Goal: Transaction & Acquisition: Purchase product/service

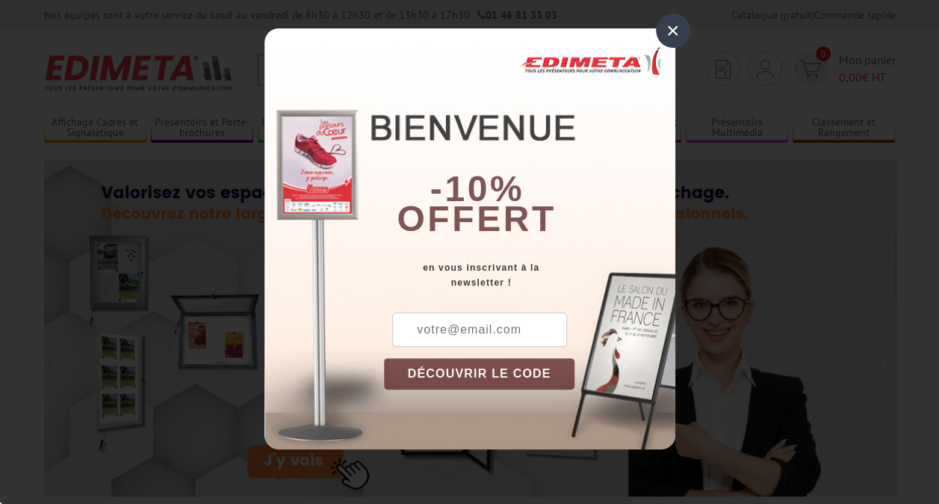
click at [674, 40] on div "×" at bounding box center [673, 30] width 34 height 34
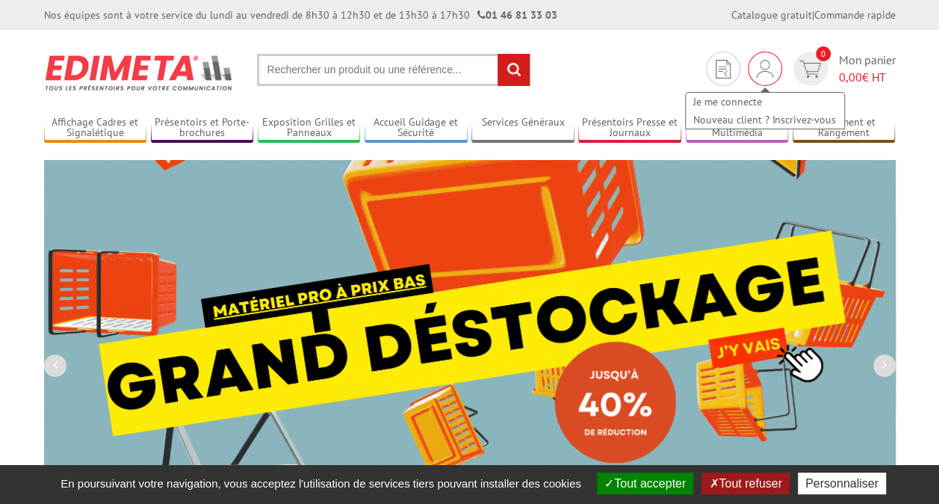
click at [763, 72] on img at bounding box center [765, 69] width 16 height 18
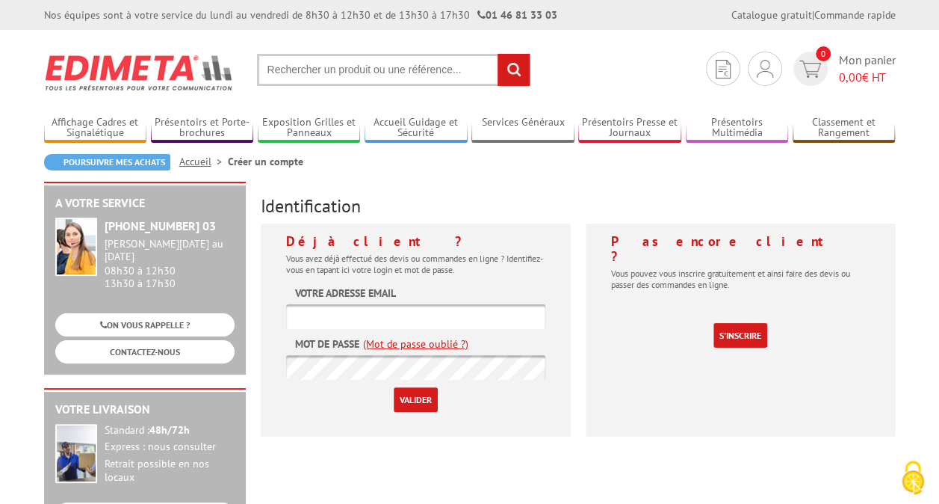
click at [344, 312] on input "text" at bounding box center [415, 316] width 259 height 25
type input "maisondelasirene@gmail.com"
click at [394, 387] on input "Valider" at bounding box center [416, 399] width 44 height 25
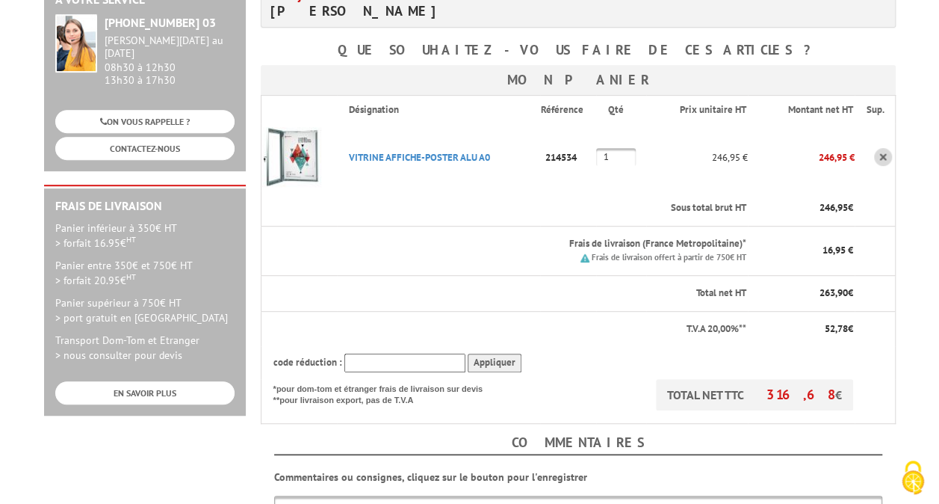
scroll to position [269, 0]
click at [414, 353] on input "text" at bounding box center [405, 362] width 121 height 19
type input "NEW10"
click at [487, 353] on input "Appliquer" at bounding box center [495, 362] width 54 height 19
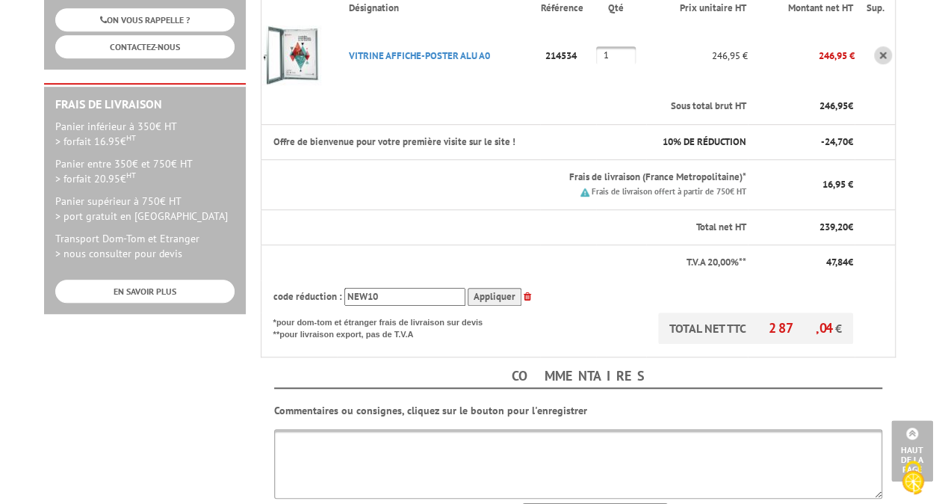
scroll to position [533, 0]
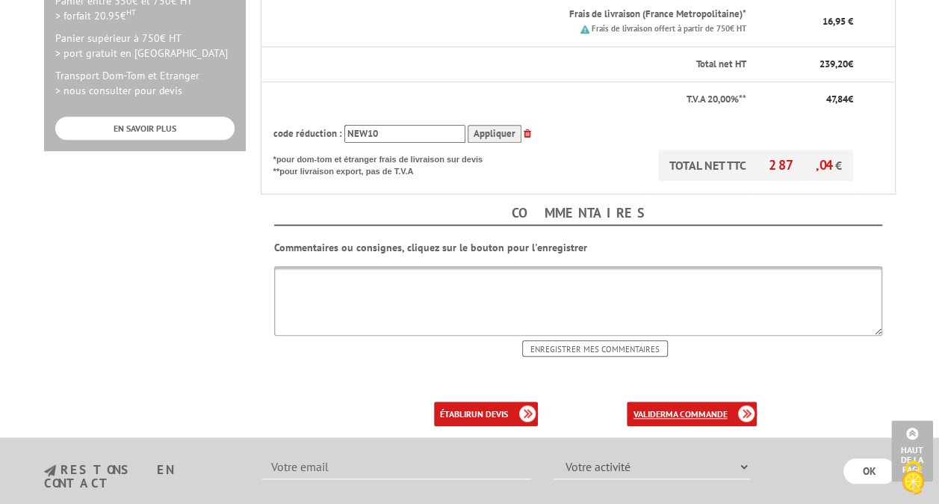
click at [684, 408] on b "ma commande" at bounding box center [696, 413] width 62 height 11
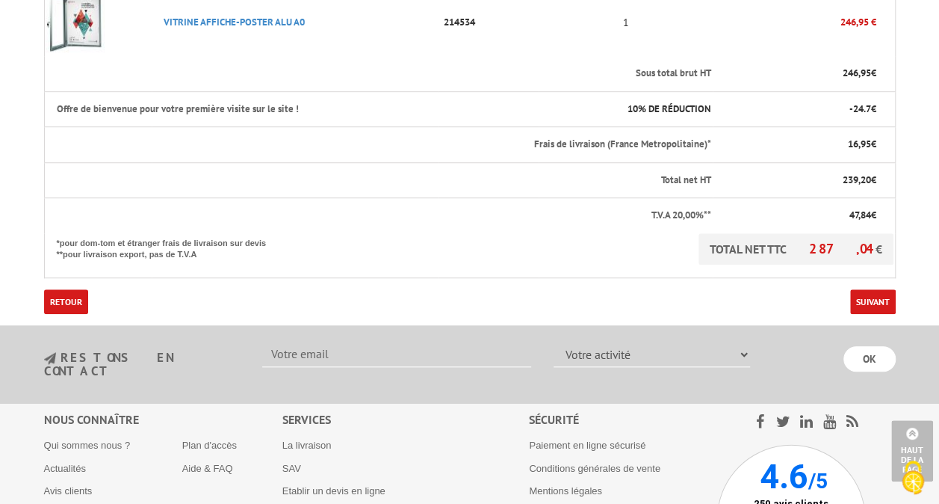
scroll to position [464, 0]
click at [892, 288] on link "Suivant" at bounding box center [874, 300] width 46 height 25
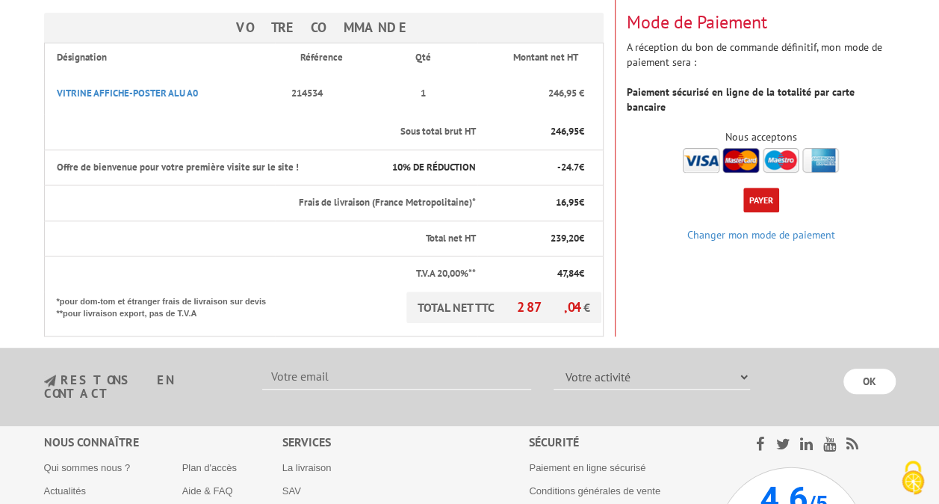
scroll to position [254, 0]
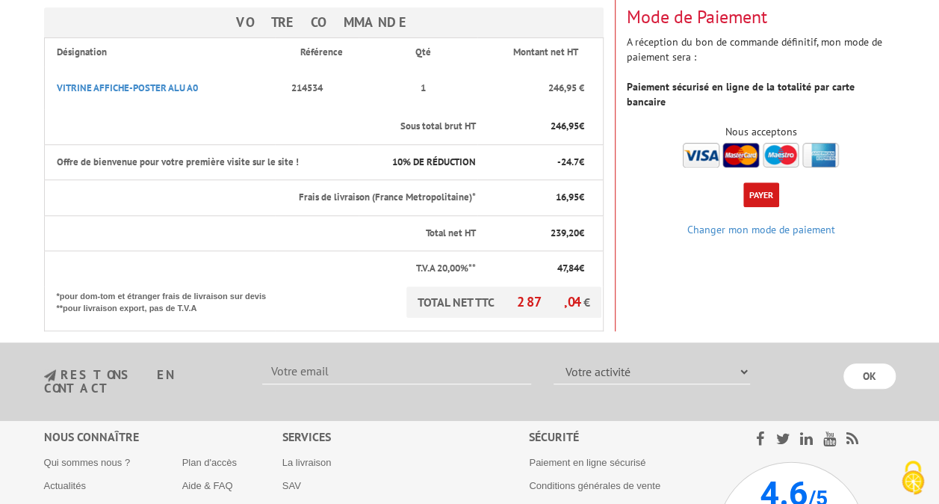
click at [757, 182] on button "Payer" at bounding box center [762, 194] width 36 height 25
